Goal: Task Accomplishment & Management: Use online tool/utility

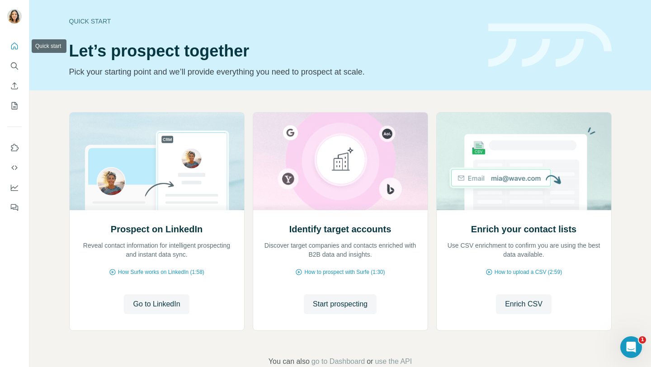
scroll to position [22, 0]
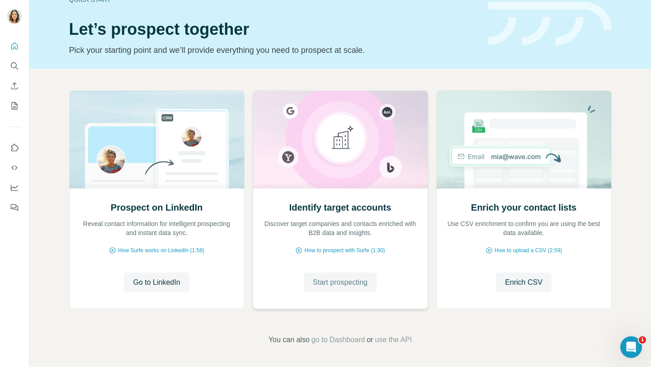
click at [334, 280] on span "Start prospecting" at bounding box center [340, 282] width 55 height 11
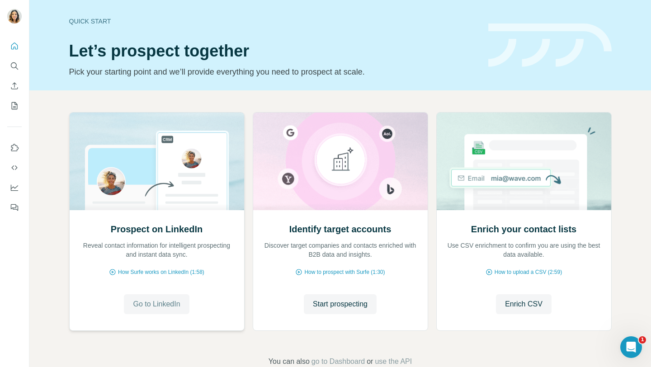
click at [165, 304] on span "Go to LinkedIn" at bounding box center [156, 304] width 47 height 11
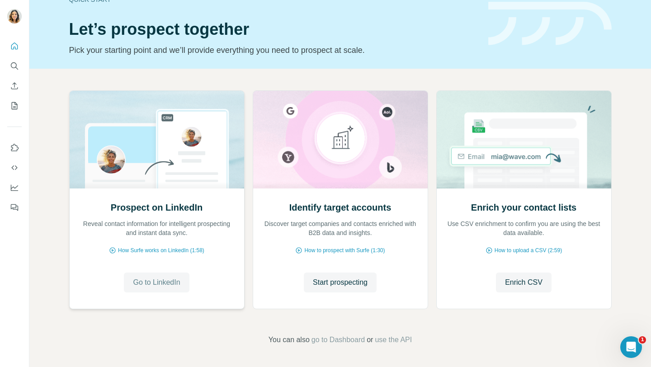
click at [166, 282] on span "Go to LinkedIn" at bounding box center [156, 282] width 47 height 11
click at [18, 66] on icon "Search" at bounding box center [14, 66] width 9 height 9
